Goal: Transaction & Acquisition: Purchase product/service

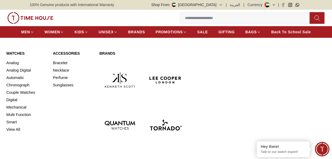
click at [167, 78] on img at bounding box center [165, 79] width 41 height 41
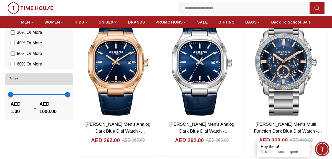
scroll to position [528, 0]
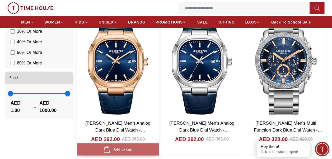
click at [135, 150] on button "Add to cart" at bounding box center [118, 149] width 82 height 12
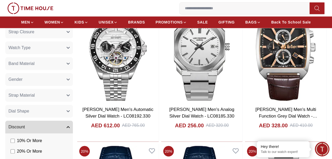
scroll to position [401, 0]
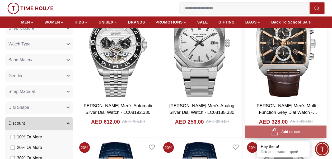
click at [284, 132] on div "Add to cart" at bounding box center [285, 131] width 29 height 7
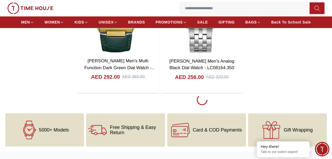
scroll to position [1172, 0]
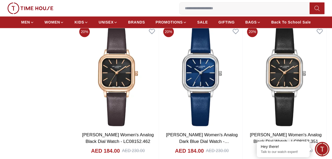
scroll to position [2396, 0]
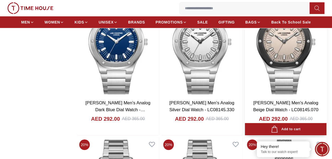
scroll to position [2860, 0]
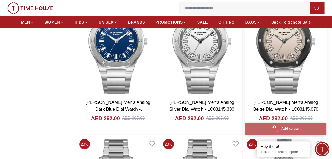
click at [297, 127] on div "Add to cart" at bounding box center [285, 128] width 29 height 7
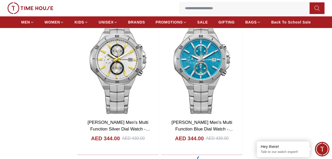
scroll to position [3985, 0]
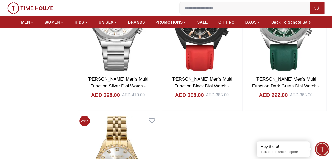
scroll to position [4900, 0]
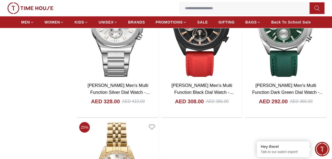
scroll to position [4854, 0]
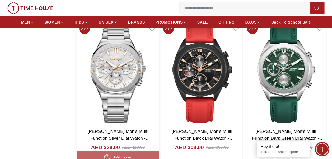
click at [128, 156] on button "Add to cart" at bounding box center [118, 157] width 82 height 12
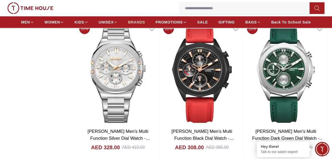
click at [135, 21] on span "BRANDS" at bounding box center [136, 22] width 17 height 5
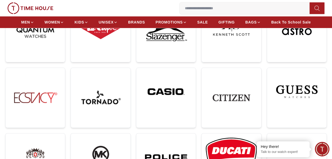
scroll to position [111, 0]
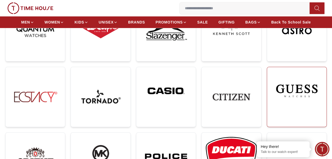
click at [302, 89] on img at bounding box center [296, 90] width 51 height 39
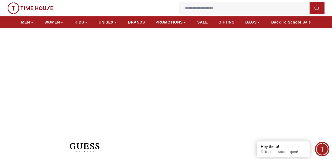
scroll to position [21, 0]
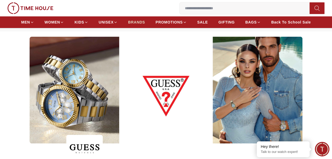
click at [142, 21] on span "BRANDS" at bounding box center [136, 22] width 17 height 5
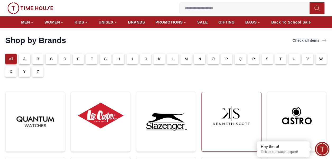
click at [218, 128] on img at bounding box center [231, 115] width 51 height 39
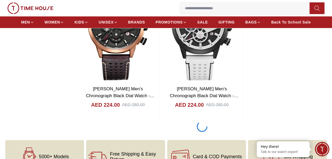
scroll to position [1129, 0]
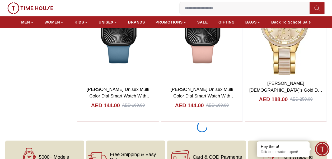
scroll to position [3029, 0]
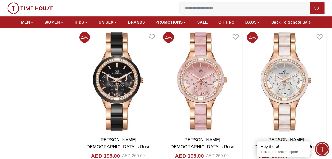
scroll to position [3114, 0]
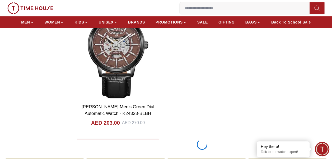
scroll to position [5045, 0]
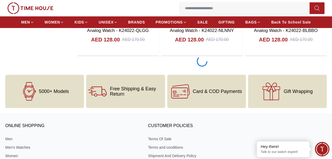
scroll to position [5973, 0]
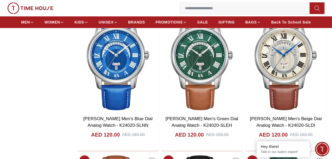
scroll to position [6054, 0]
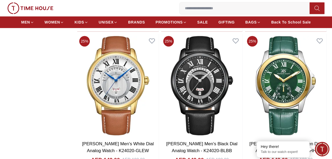
scroll to position [6153, 0]
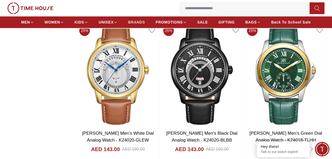
click at [141, 23] on span "BRANDS" at bounding box center [136, 22] width 17 height 5
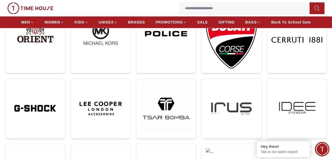
scroll to position [240, 0]
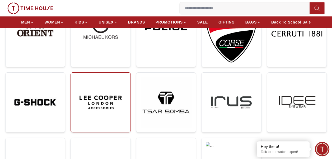
click at [85, 100] on img at bounding box center [100, 102] width 51 height 51
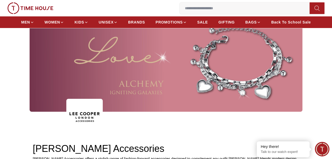
scroll to position [35, 0]
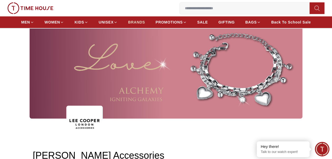
click at [138, 20] on span "BRANDS" at bounding box center [136, 22] width 17 height 5
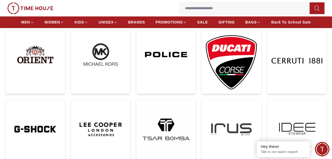
scroll to position [213, 0]
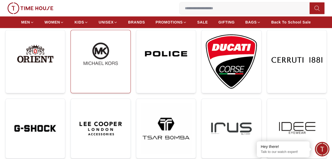
click at [115, 42] on img at bounding box center [100, 53] width 51 height 39
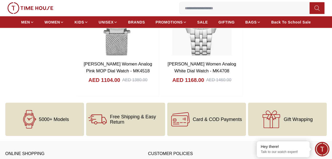
scroll to position [612, 0]
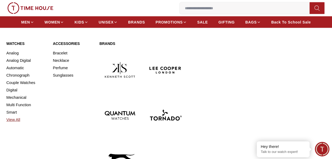
click at [12, 118] on link "View All" at bounding box center [26, 119] width 40 height 7
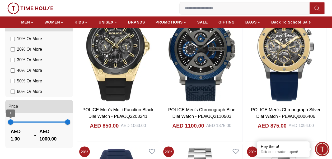
scroll to position [401, 0]
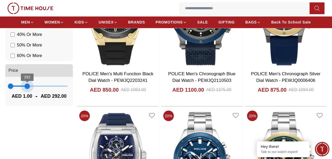
drag, startPoint x: 70, startPoint y: 85, endPoint x: 27, endPoint y: 85, distance: 42.5
click at [27, 85] on span "292" at bounding box center [27, 85] width 5 height 5
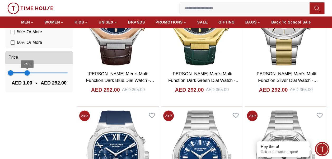
scroll to position [388, 0]
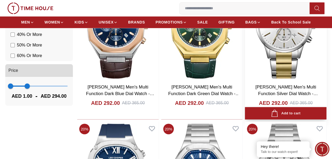
type input "***"
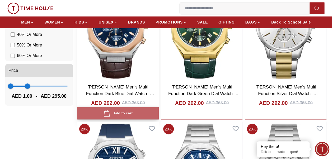
click at [116, 116] on div "Add to cart" at bounding box center [117, 113] width 29 height 7
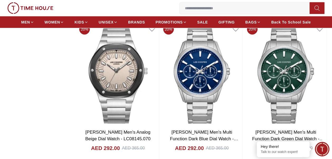
scroll to position [641, 0]
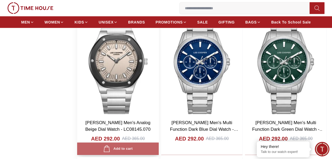
click at [125, 149] on div "Add to cart" at bounding box center [117, 148] width 29 height 7
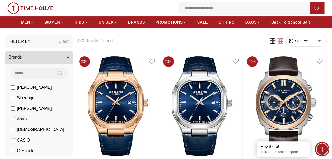
scroll to position [0, 0]
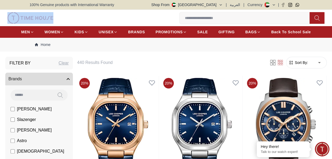
drag, startPoint x: 331, startPoint y: 3, endPoint x: 331, endPoint y: 23, distance: 19.5
click at [237, 47] on nav "Home" at bounding box center [166, 45] width 273 height 14
click at [284, 116] on img at bounding box center [286, 128] width 82 height 104
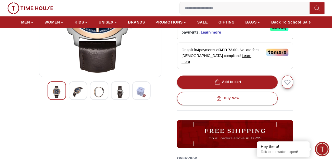
scroll to position [117, 0]
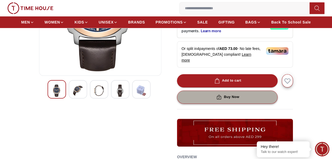
click at [233, 94] on div "Buy Now" at bounding box center [227, 97] width 24 height 6
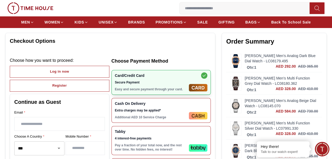
scroll to position [31, 0]
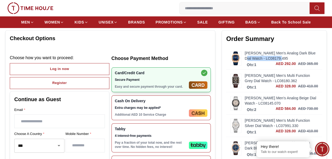
drag, startPoint x: 323, startPoint y: 52, endPoint x: 325, endPoint y: 58, distance: 6.9
click at [325, 58] on div "Order Summary [PERSON_NAME] Men's Analog Dark Blue Dial Watch - LC08179.495 Qty…" at bounding box center [273, 140] width 105 height 221
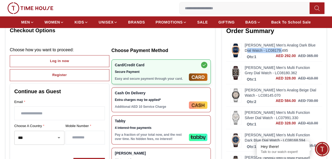
scroll to position [40, 0]
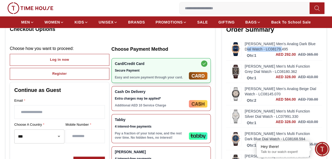
click at [249, 43] on link "[PERSON_NAME] Men's Analog Dark Blue Dial Watch - LC08179.495" at bounding box center [280, 46] width 73 height 11
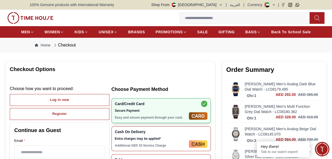
scroll to position [40, 0]
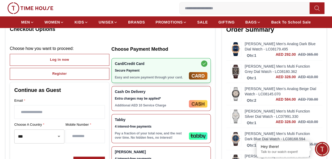
click at [255, 64] on link "[PERSON_NAME] Men's Multi Function Grey Dial Watch - LC08180.362" at bounding box center [280, 69] width 73 height 11
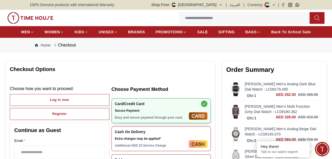
scroll to position [40, 0]
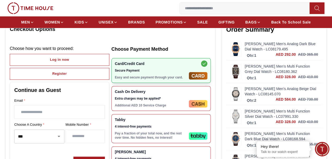
click at [251, 87] on link "[PERSON_NAME] Men's Analog Beige Dial Watch - LC08145.070" at bounding box center [280, 91] width 73 height 11
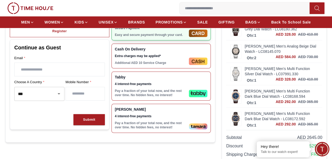
scroll to position [83, 0]
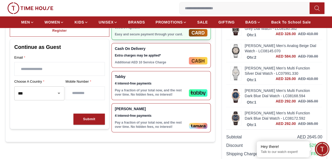
click at [249, 66] on link "[PERSON_NAME] Men's Multi Function Silver Dial Watch - LC07991.330" at bounding box center [280, 70] width 73 height 11
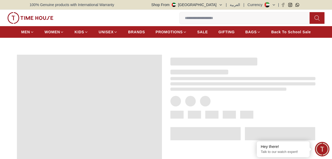
click at [249, 66] on div at bounding box center [238, 118] width 153 height 145
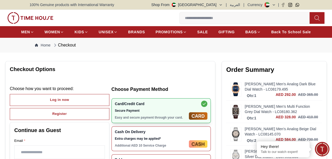
scroll to position [83, 0]
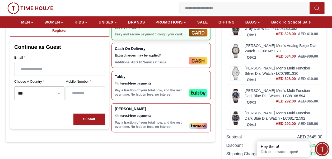
click at [257, 88] on link "[PERSON_NAME] Men's Multi Function Dark Blue Dial Watch - LC08168.594" at bounding box center [280, 93] width 73 height 11
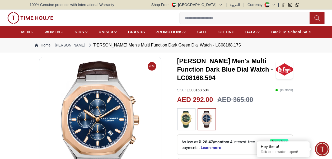
scroll to position [83, 0]
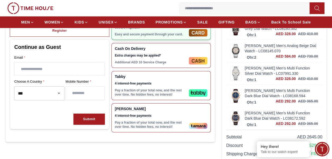
click at [247, 111] on link "[PERSON_NAME] Men's Multi Function Dark Blue Dial Watch - LC08172.592" at bounding box center [280, 115] width 73 height 11
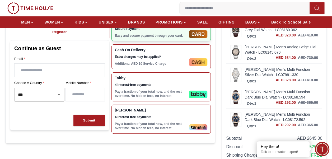
scroll to position [80, 0]
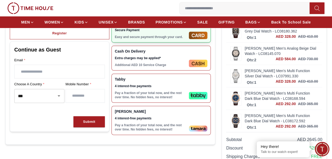
click at [281, 80] on span "AED 328.00" at bounding box center [285, 81] width 20 height 5
click at [140, 91] on p "Pay a fraction of your total now, and the rest over time. No hidden fees, no in…" at bounding box center [151, 95] width 72 height 8
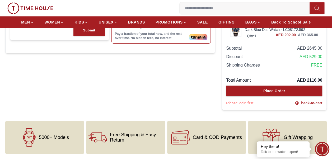
scroll to position [183, 0]
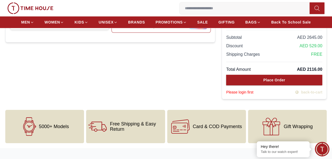
click at [302, 90] on link "back-to-cart" at bounding box center [307, 91] width 27 height 5
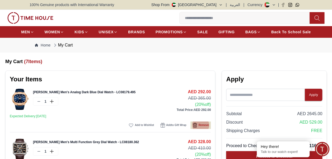
click at [205, 123] on span "Remove" at bounding box center [203, 124] width 10 height 5
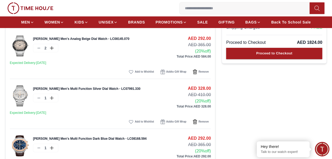
scroll to position [107, 0]
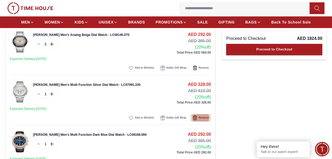
click at [200, 115] on span "Remove" at bounding box center [203, 117] width 10 height 5
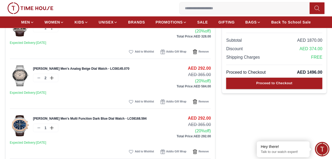
scroll to position [74, 0]
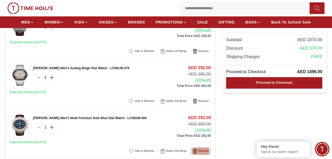
click at [202, 149] on span "Remove" at bounding box center [203, 150] width 10 height 5
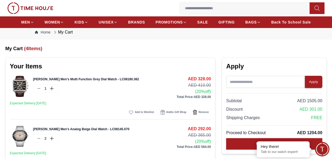
scroll to position [11, 0]
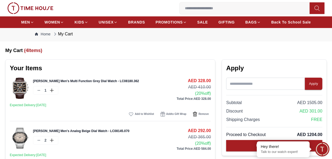
click at [39, 140] on line at bounding box center [38, 140] width 2 height 0
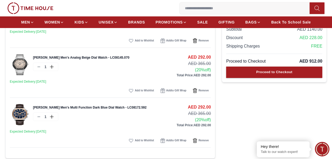
scroll to position [88, 0]
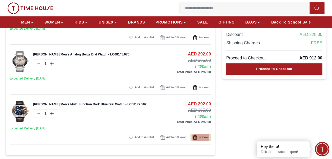
click at [200, 137] on span "Remove" at bounding box center [203, 137] width 10 height 5
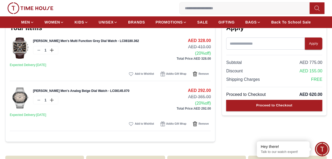
scroll to position [61, 0]
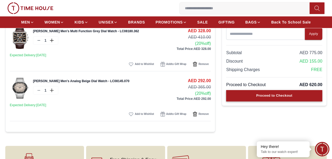
click at [277, 96] on div "Proceed to Checkout" at bounding box center [274, 96] width 36 height 6
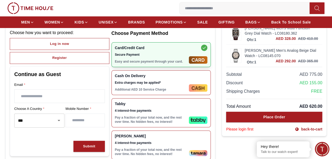
scroll to position [60, 0]
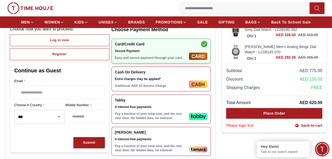
click at [142, 102] on div "Tabby 4 interest-free payments Pay a fraction of your total now, and the rest o…" at bounding box center [151, 109] width 72 height 22
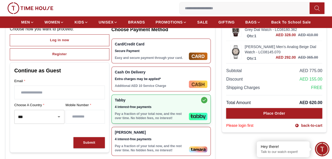
click at [256, 46] on link "[PERSON_NAME] Men's Analog Beige Dial Watch - LC08145.070" at bounding box center [280, 49] width 73 height 11
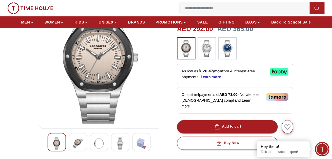
scroll to position [63, 0]
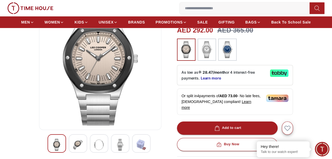
click at [73, 145] on img at bounding box center [77, 145] width 9 height 12
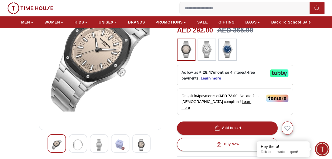
click at [95, 144] on img at bounding box center [98, 145] width 9 height 12
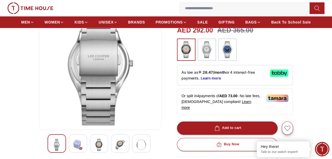
click at [82, 144] on img at bounding box center [77, 145] width 9 height 12
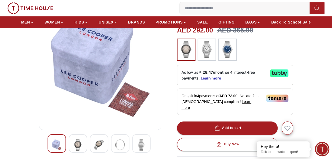
click at [93, 144] on div at bounding box center [99, 143] width 18 height 18
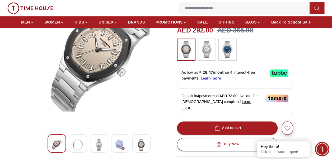
click at [140, 142] on img at bounding box center [140, 145] width 9 height 12
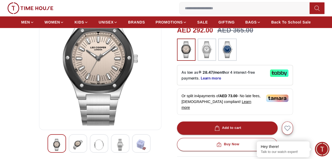
scroll to position [0, 0]
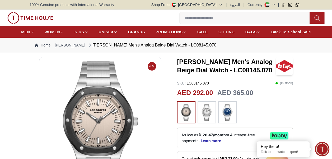
click at [207, 117] on img at bounding box center [206, 112] width 13 height 17
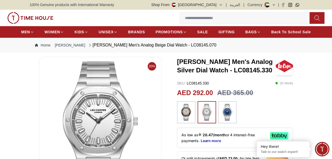
click at [183, 113] on img at bounding box center [185, 112] width 13 height 17
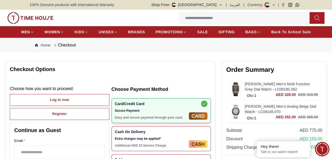
click at [238, 88] on img at bounding box center [235, 88] width 11 height 13
click at [248, 83] on link "[PERSON_NAME] Men's Multi Function Grey Dial Watch - LC08180.362" at bounding box center [280, 86] width 73 height 11
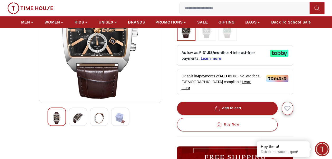
scroll to position [87, 0]
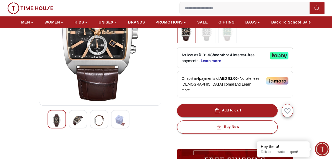
click at [81, 123] on img at bounding box center [77, 120] width 9 height 12
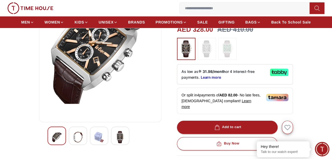
scroll to position [71, 0]
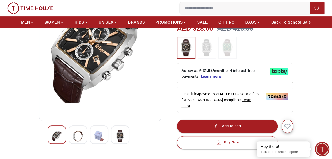
click at [120, 133] on img at bounding box center [119, 136] width 9 height 12
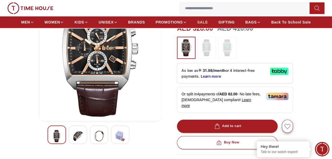
click at [203, 20] on span "SALE" at bounding box center [202, 22] width 11 height 5
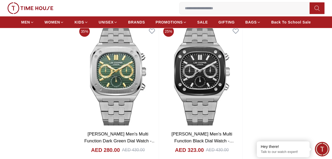
scroll to position [1026, 0]
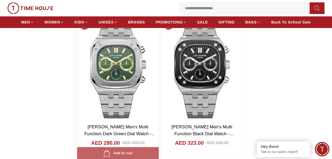
click at [132, 152] on div "Add to cart" at bounding box center [117, 153] width 29 height 7
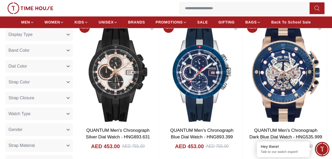
scroll to position [313, 0]
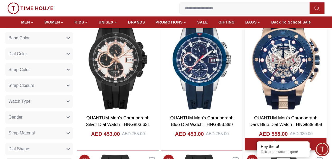
click at [287, 72] on img at bounding box center [286, 60] width 82 height 104
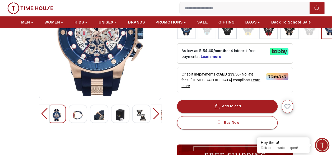
scroll to position [88, 0]
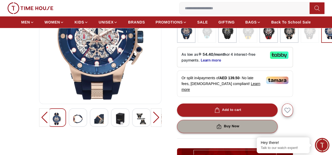
click at [244, 120] on button "Buy Now" at bounding box center [227, 126] width 101 height 13
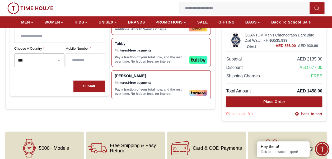
scroll to position [119, 0]
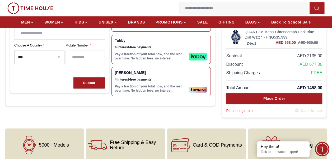
click at [313, 111] on link "back-to-cart" at bounding box center [307, 110] width 27 height 5
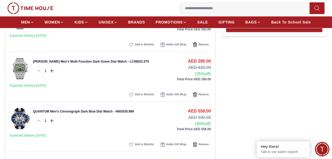
scroll to position [131, 0]
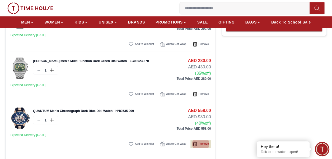
click at [198, 140] on button "Remove" at bounding box center [200, 143] width 20 height 7
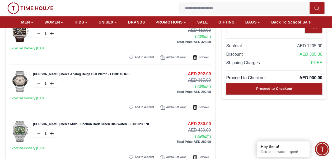
scroll to position [88, 0]
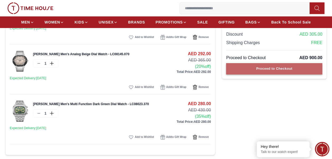
click at [291, 68] on div "Proceed to Checkout" at bounding box center [274, 69] width 36 height 6
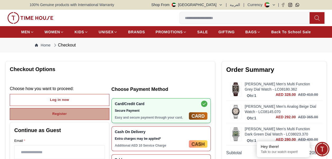
click at [66, 113] on div "Register" at bounding box center [59, 114] width 15 height 6
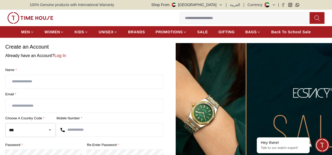
click at [53, 77] on input "text" at bounding box center [84, 81] width 157 height 13
type input "**********"
click at [79, 128] on input "text" at bounding box center [110, 129] width 106 height 13
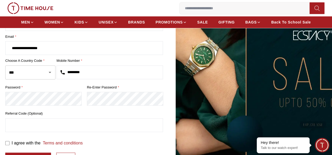
scroll to position [58, 0]
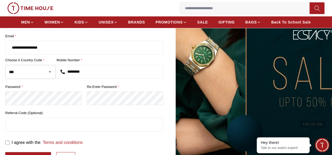
type input "*********"
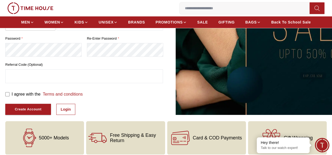
scroll to position [111, 0]
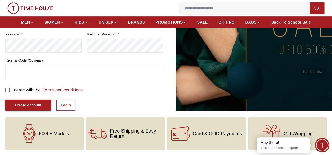
click at [36, 102] on div "Create Account" at bounding box center [28, 105] width 27 height 6
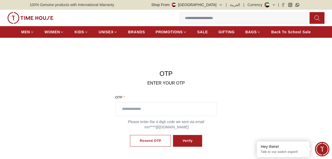
click at [148, 133] on div "Resend OTP Verify" at bounding box center [165, 141] width 101 height 22
click at [149, 140] on div "Resend OTP" at bounding box center [150, 141] width 21 height 6
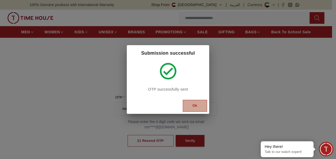
click at [193, 106] on div "Ok" at bounding box center [194, 106] width 5 height 6
